Goal: Task Accomplishment & Management: Manage account settings

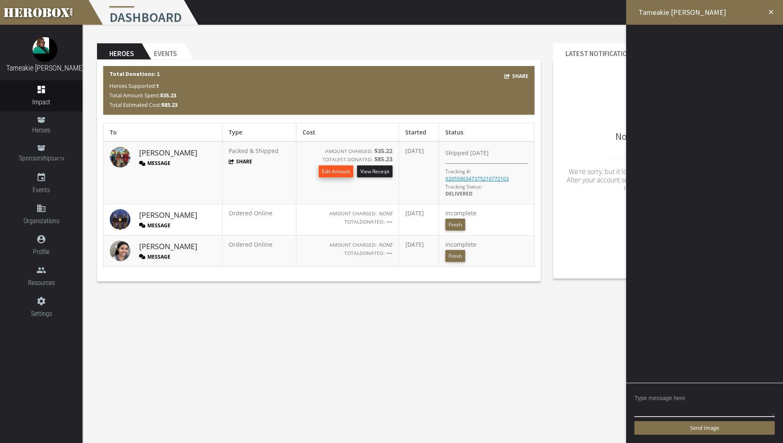
click at [319, 172] on button "Edit Amount" at bounding box center [336, 172] width 35 height 12
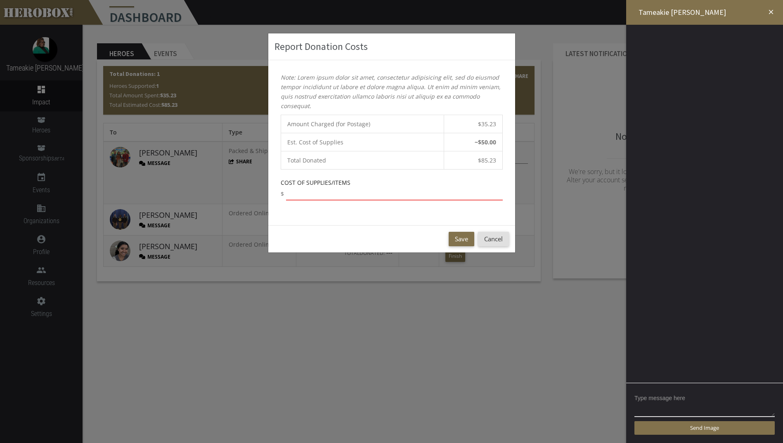
click at [306, 197] on input "number" at bounding box center [394, 193] width 217 height 13
type input "200.00"
click at [464, 237] on button "Save" at bounding box center [462, 239] width 26 height 14
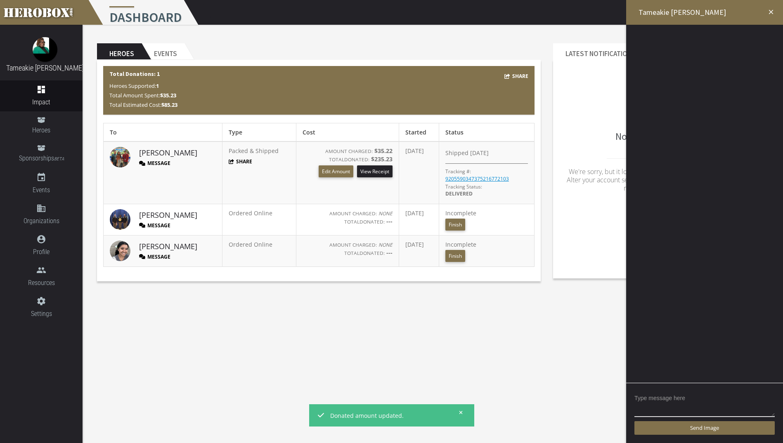
click at [772, 135] on div at bounding box center [704, 246] width 157 height 443
click at [595, 229] on div "No Notifications Yet... We're sorry, but it looks like you don't have any notif…" at bounding box center [660, 169] width 203 height 206
click at [770, 12] on icon "close" at bounding box center [770, 11] width 7 height 7
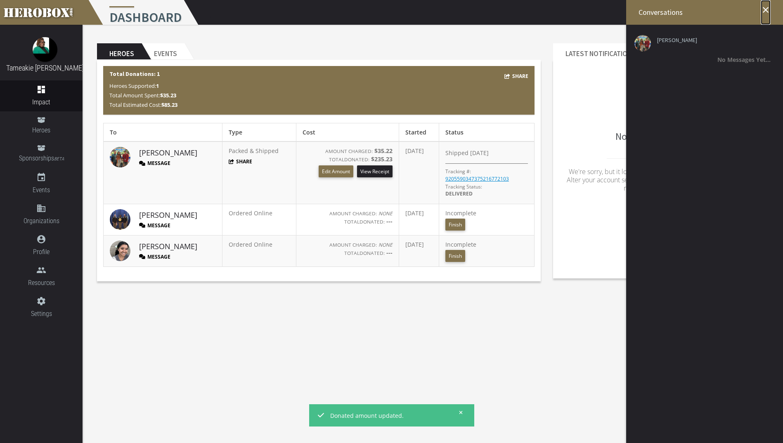
click at [764, 9] on icon "close" at bounding box center [766, 10] width 10 height 10
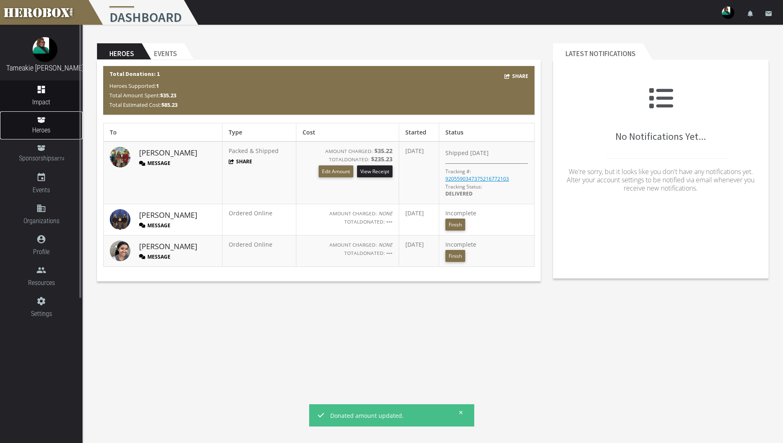
click at [35, 125] on link "Heroes" at bounding box center [41, 125] width 83 height 28
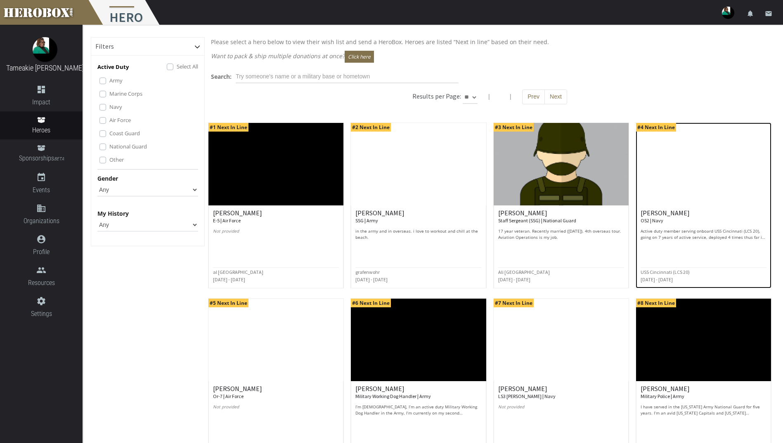
click at [713, 154] on img at bounding box center [703, 164] width 135 height 83
